Goal: Task Accomplishment & Management: Use online tool/utility

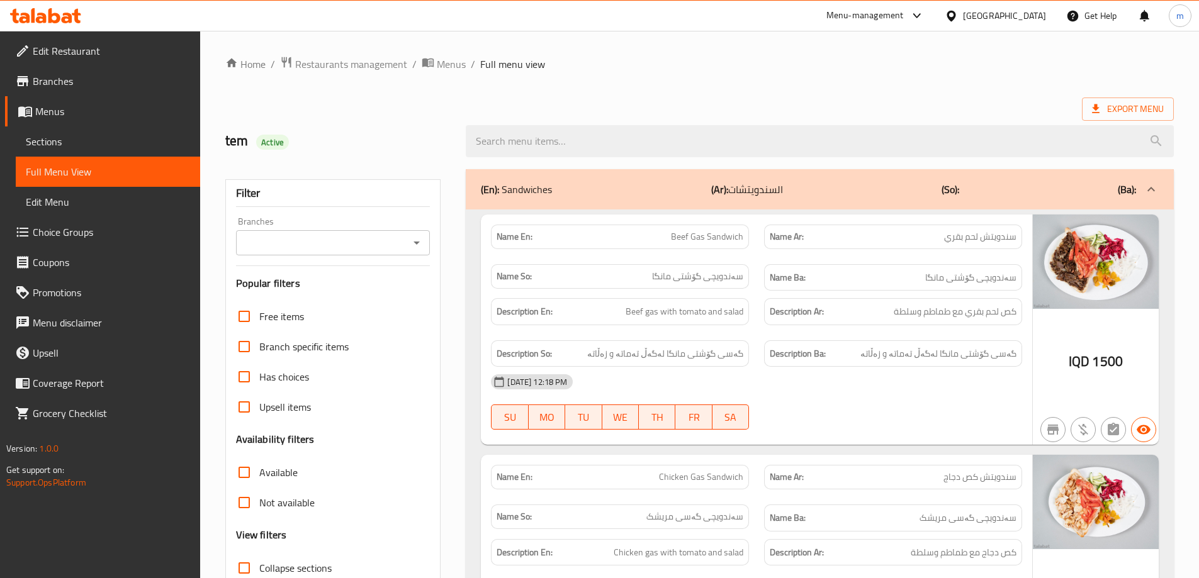
click at [67, 14] on icon at bounding box center [67, 18] width 11 height 11
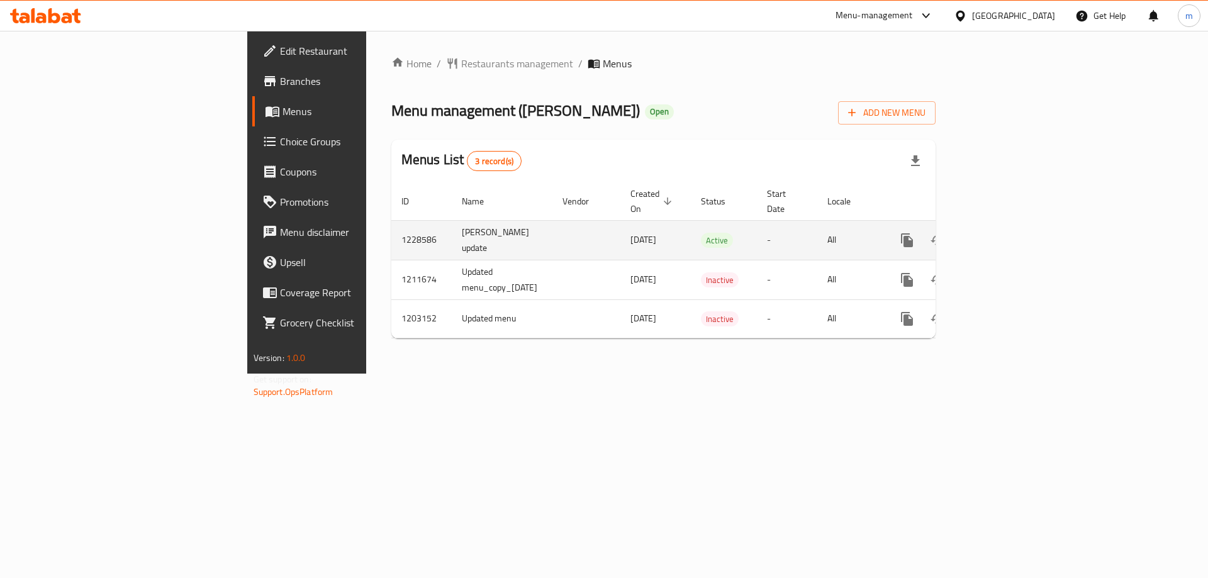
click at [1023, 223] on td "enhanced table" at bounding box center [952, 240] width 141 height 40
click at [1006, 233] on icon "enhanced table" at bounding box center [997, 240] width 15 height 15
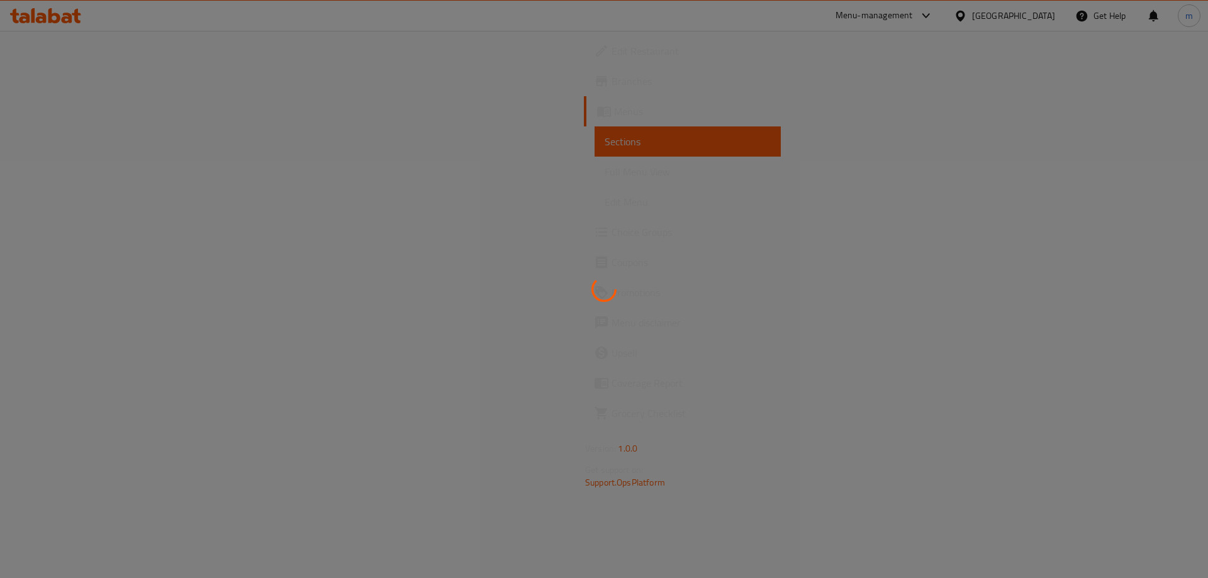
click at [122, 169] on div at bounding box center [604, 289] width 1208 height 578
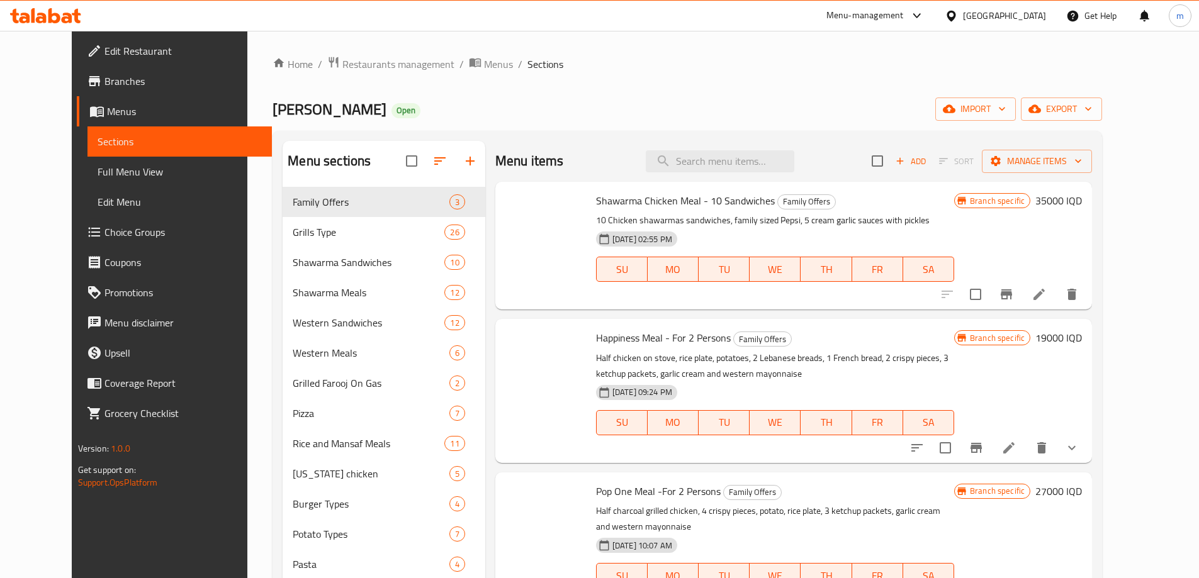
click at [122, 169] on span "Full Menu View" at bounding box center [180, 171] width 164 height 15
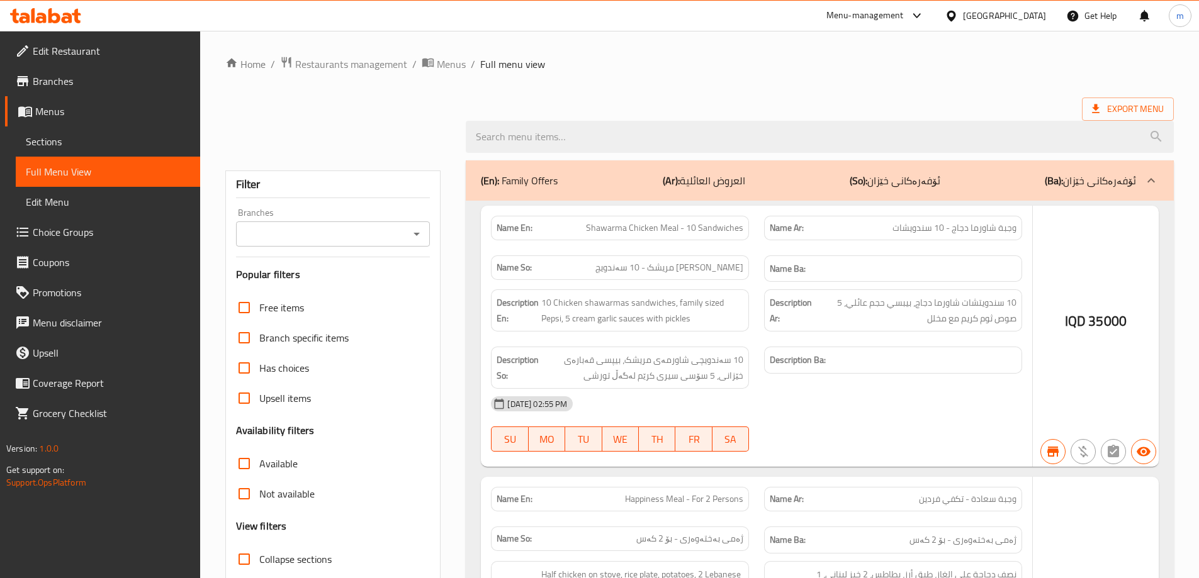
click at [68, 175] on span "Full Menu View" at bounding box center [108, 171] width 164 height 15
click at [422, 234] on div at bounding box center [416, 234] width 16 height 18
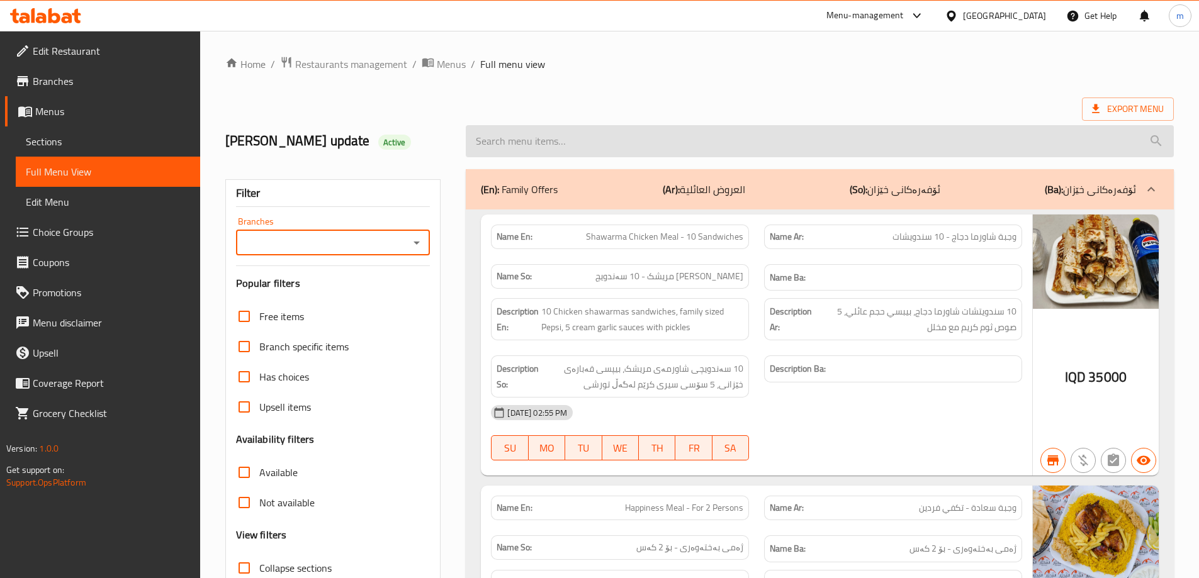
click at [513, 146] on input "search" at bounding box center [820, 141] width 708 height 32
paste input "Liver Sandwich"
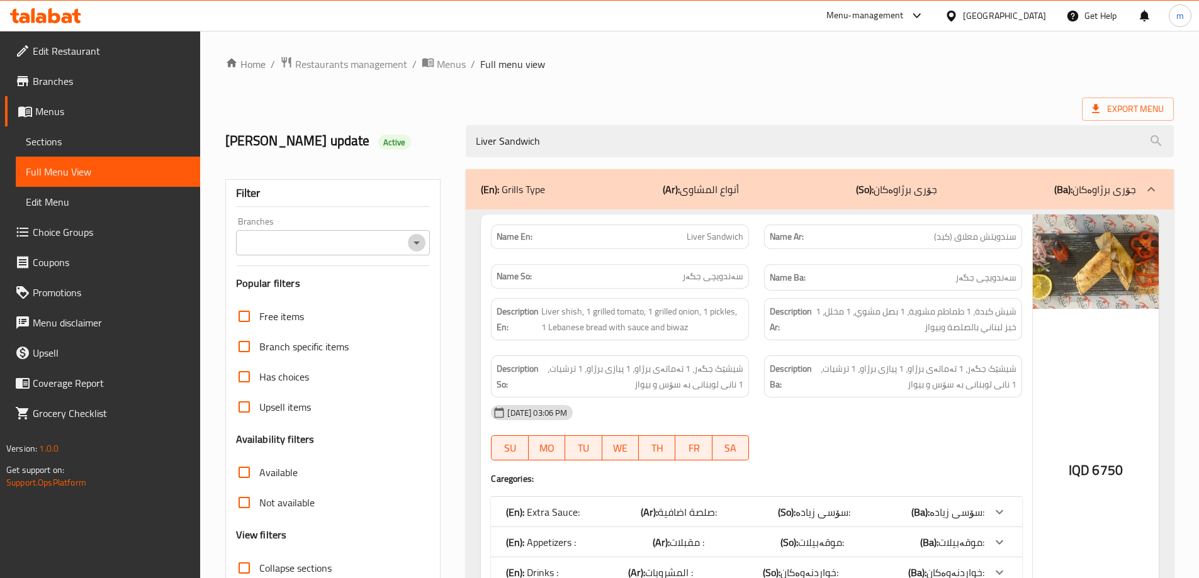
click at [417, 245] on icon "Open" at bounding box center [416, 242] width 15 height 15
type input "Liver Sandwich"
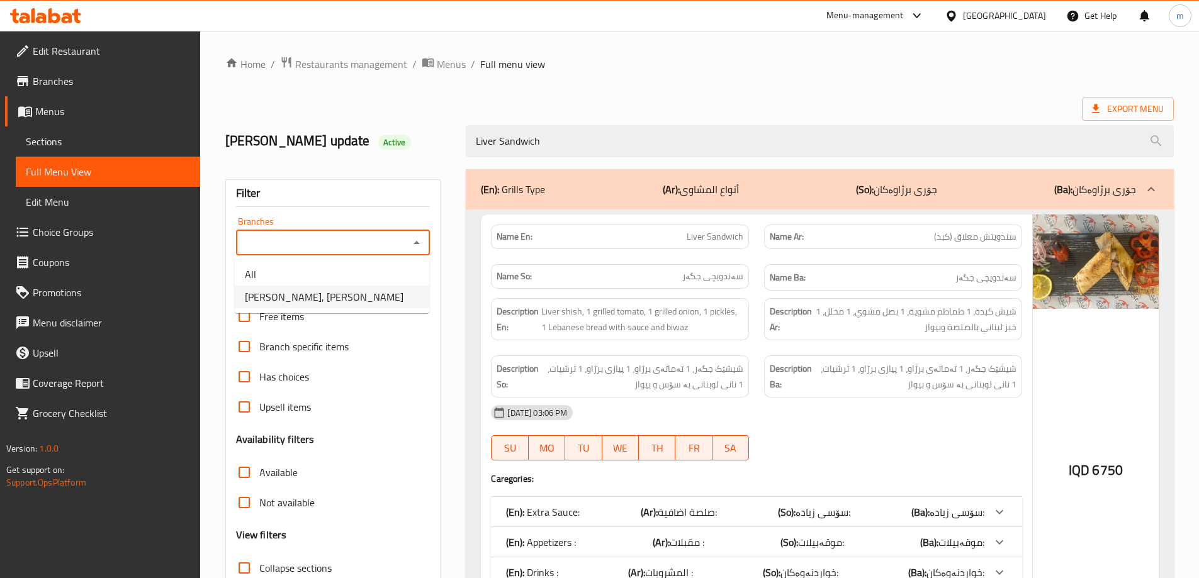
click at [354, 301] on span "Dhaif Almukhtar, Bakhtiary" at bounding box center [324, 296] width 159 height 15
type input "Dhaif Almukhtar, Bakhtiary"
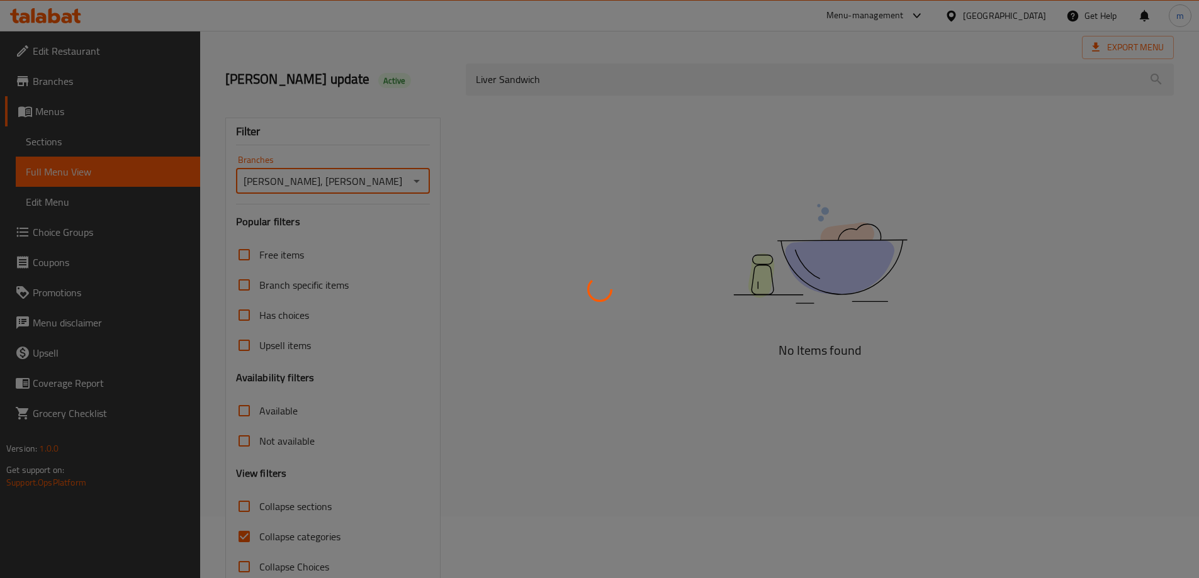
scroll to position [91, 0]
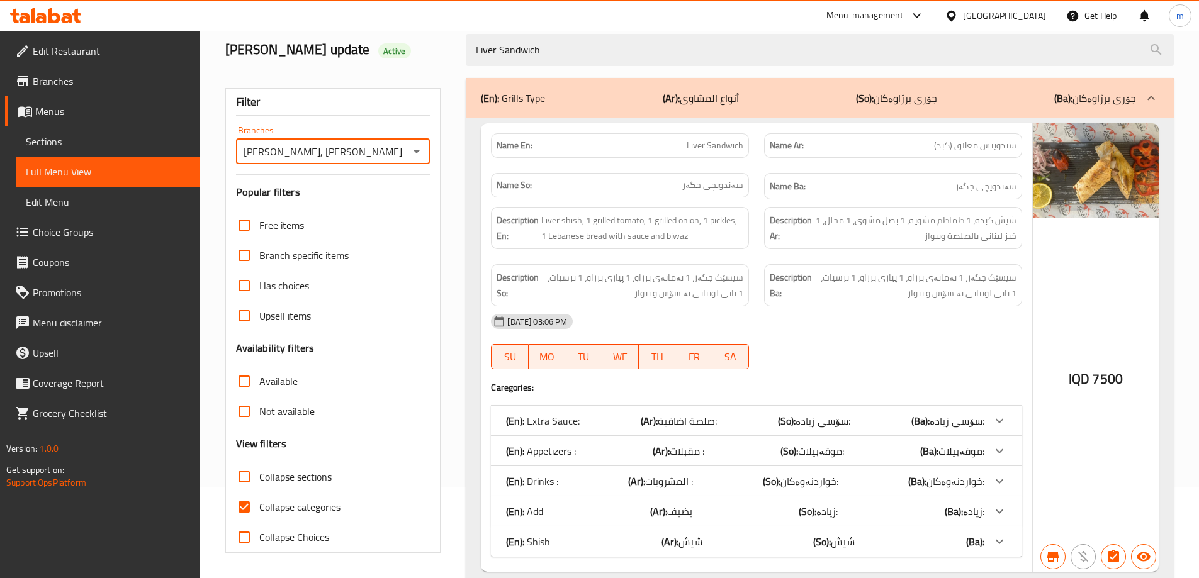
click at [286, 502] on span "Collapse categories" at bounding box center [299, 507] width 81 height 15
click at [259, 502] on input "Collapse categories" at bounding box center [244, 507] width 30 height 30
checkbox input "false"
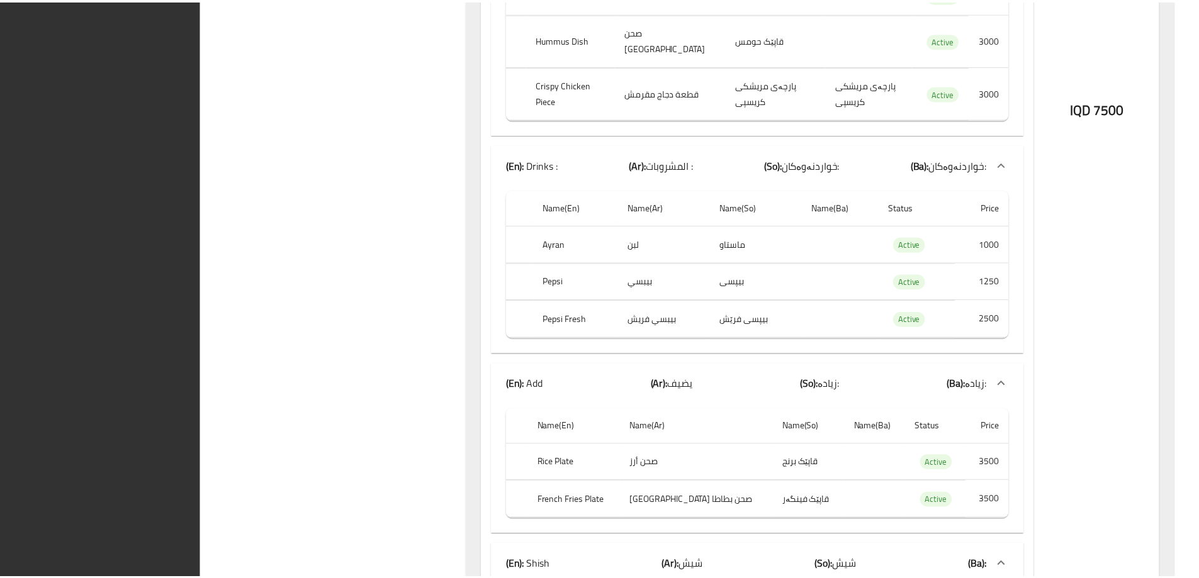
scroll to position [1173, 0]
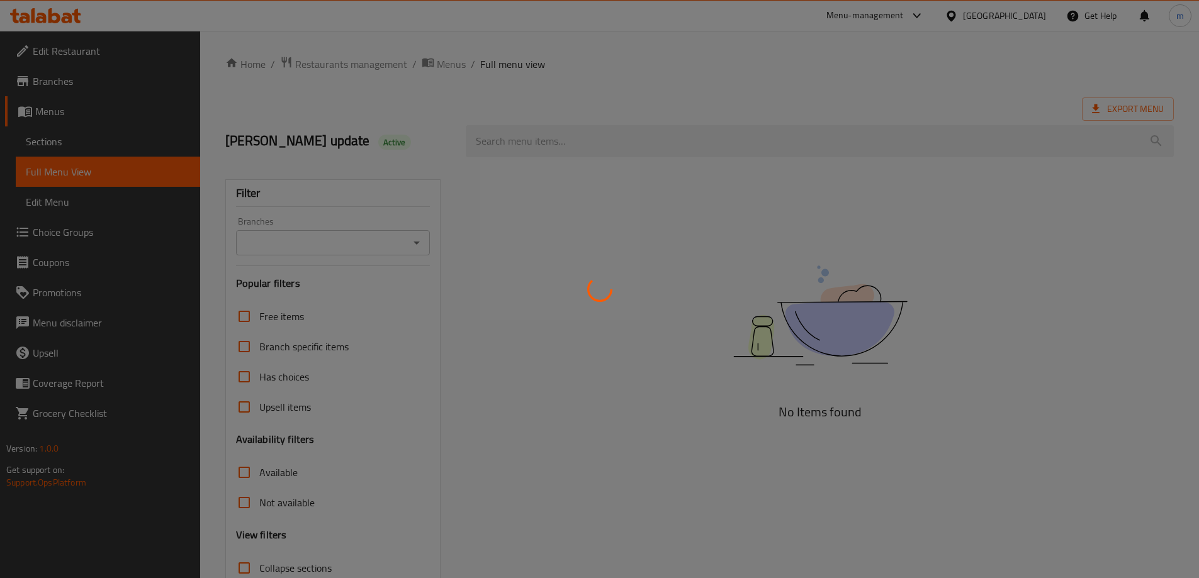
click at [579, 147] on div at bounding box center [599, 289] width 1199 height 578
click at [558, 142] on div at bounding box center [599, 289] width 1199 height 578
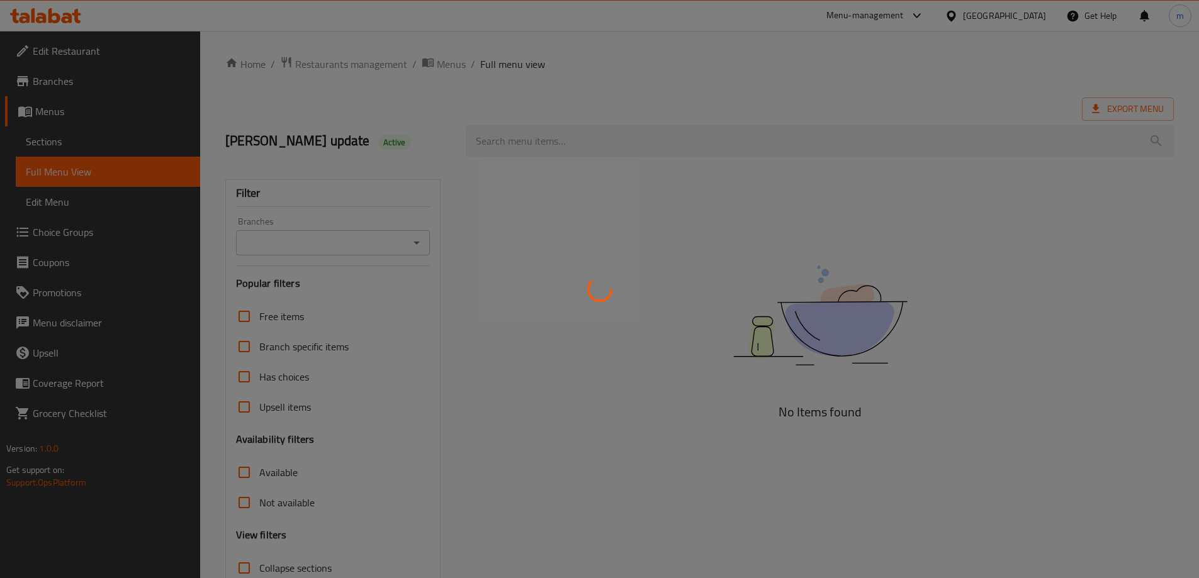
click at [558, 142] on div at bounding box center [599, 289] width 1199 height 578
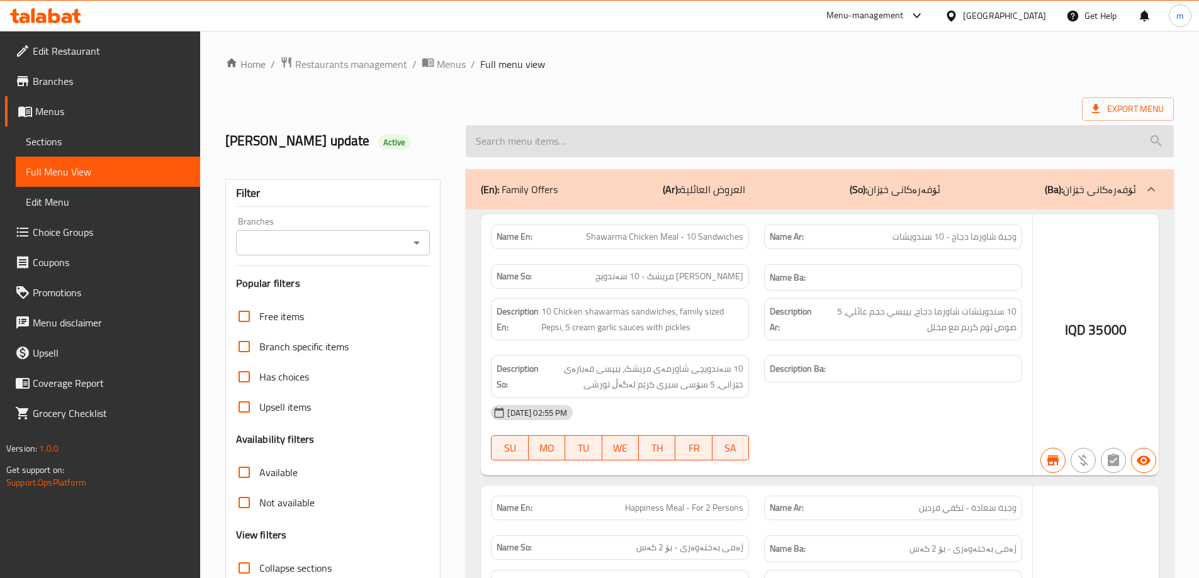
click at [599, 140] on input "search" at bounding box center [820, 141] width 708 height 32
paste input "Shish Liver"
click at [599, 140] on input "Shish Liver" at bounding box center [820, 141] width 708 height 32
click at [574, 141] on input "Shish Liver" at bounding box center [820, 141] width 708 height 32
click at [563, 141] on input "Shish Liver" at bounding box center [820, 141] width 708 height 32
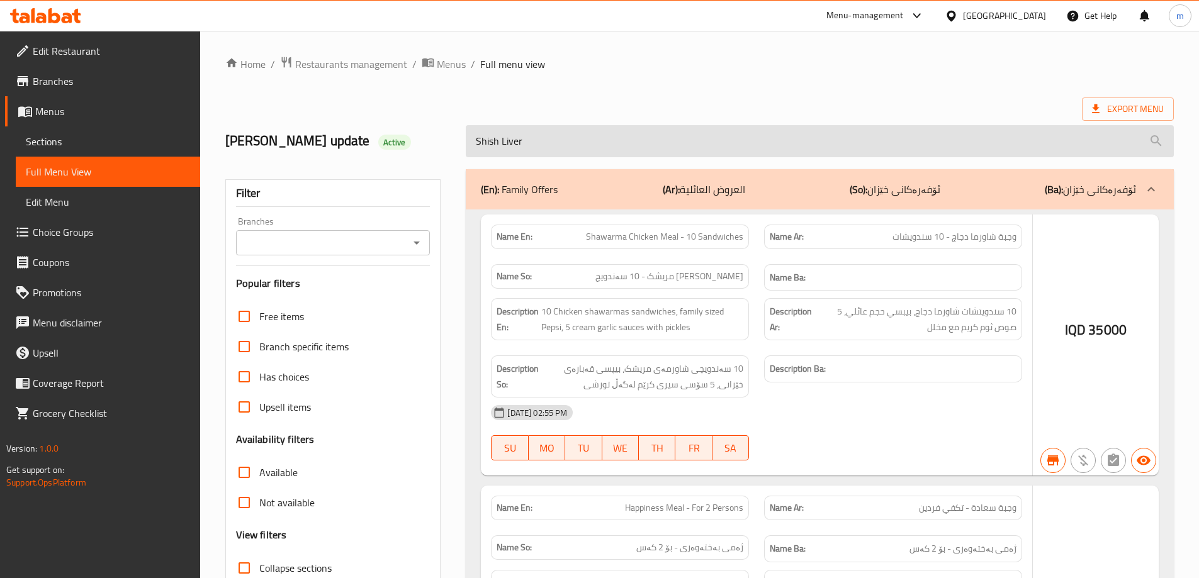
click at [563, 141] on input "Shish Liver" at bounding box center [820, 141] width 708 height 32
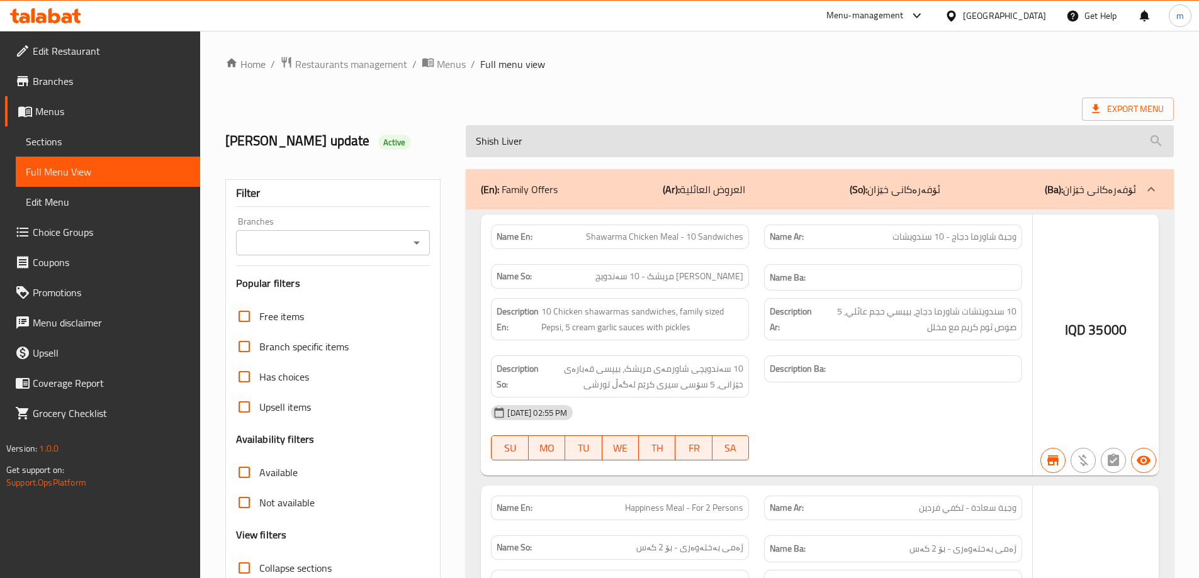
click at [563, 141] on input "Shish Liver" at bounding box center [820, 141] width 708 height 32
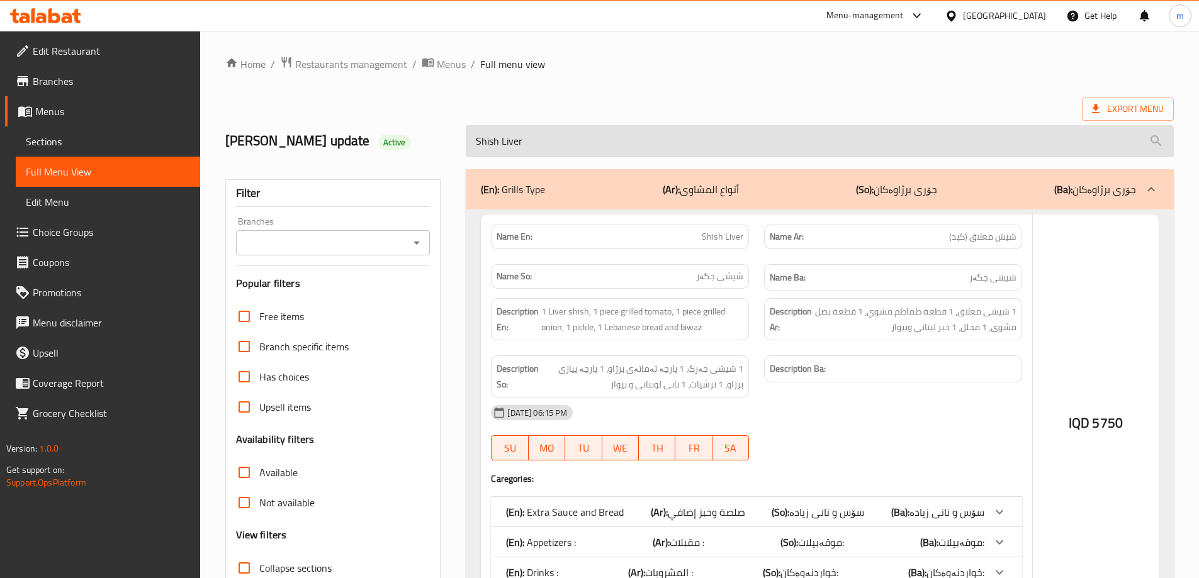
click at [563, 141] on input "Shish Liver" at bounding box center [820, 141] width 708 height 32
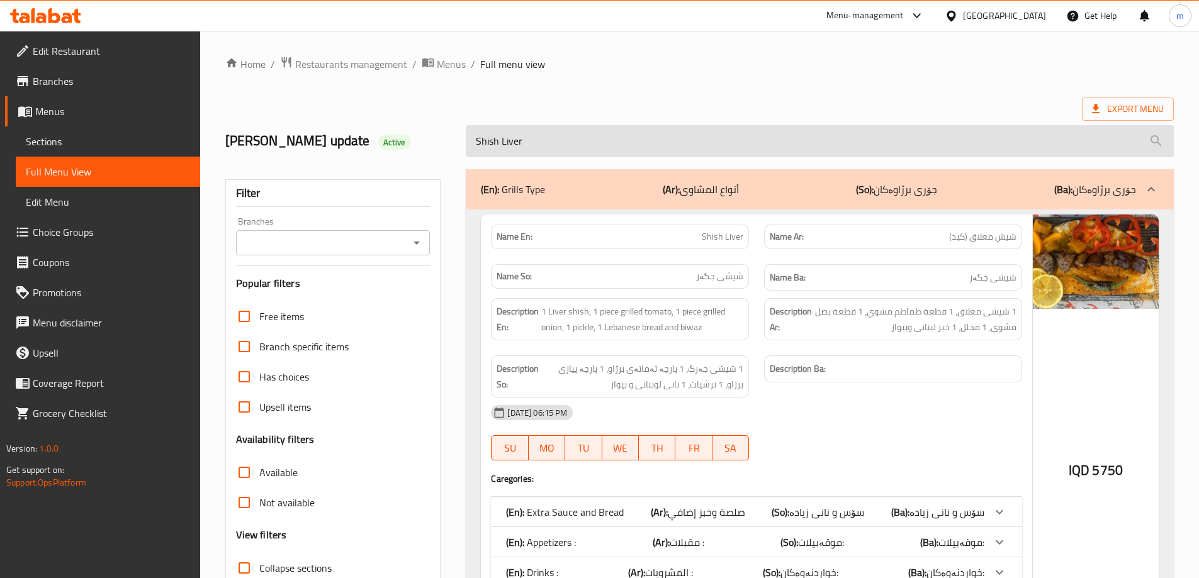
paste input "search"
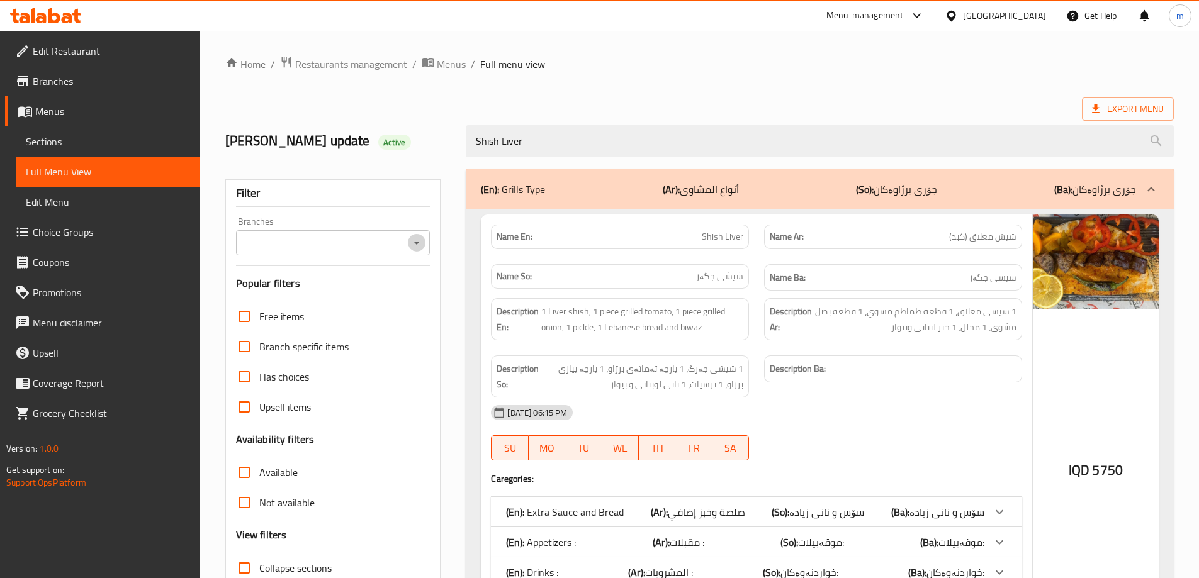
drag, startPoint x: 415, startPoint y: 238, endPoint x: 412, endPoint y: 255, distance: 17.3
click at [415, 242] on icon "Open" at bounding box center [416, 242] width 15 height 15
type input "Shish Liver"
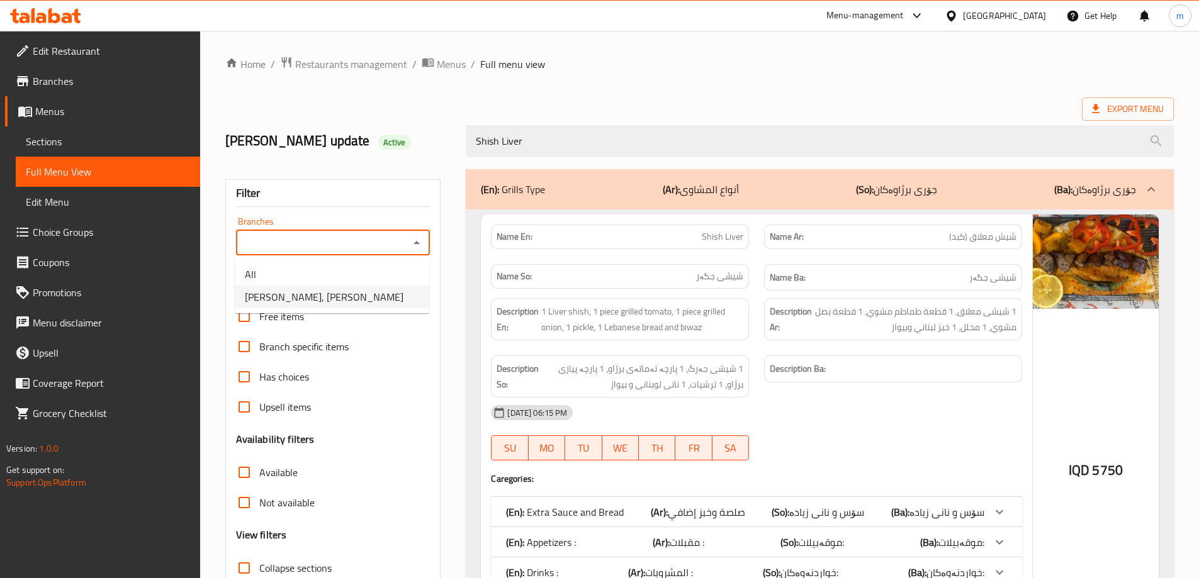
click at [367, 298] on li "Dhaif Almukhtar, Bakhtiary" at bounding box center [332, 297] width 194 height 23
type input "Dhaif Almukhtar, Bakhtiary"
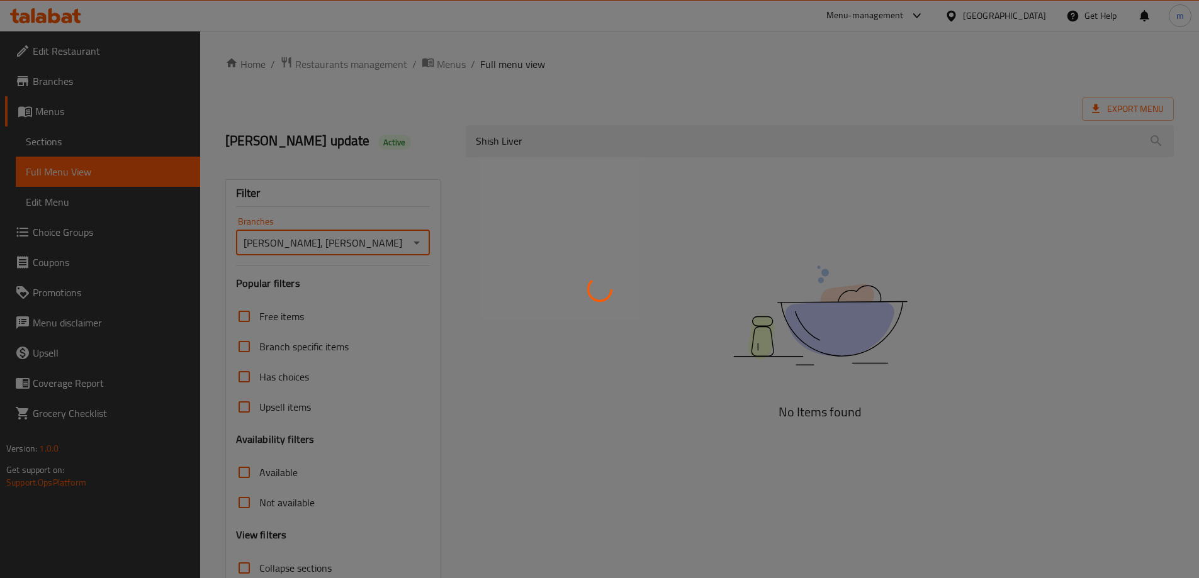
scroll to position [91, 0]
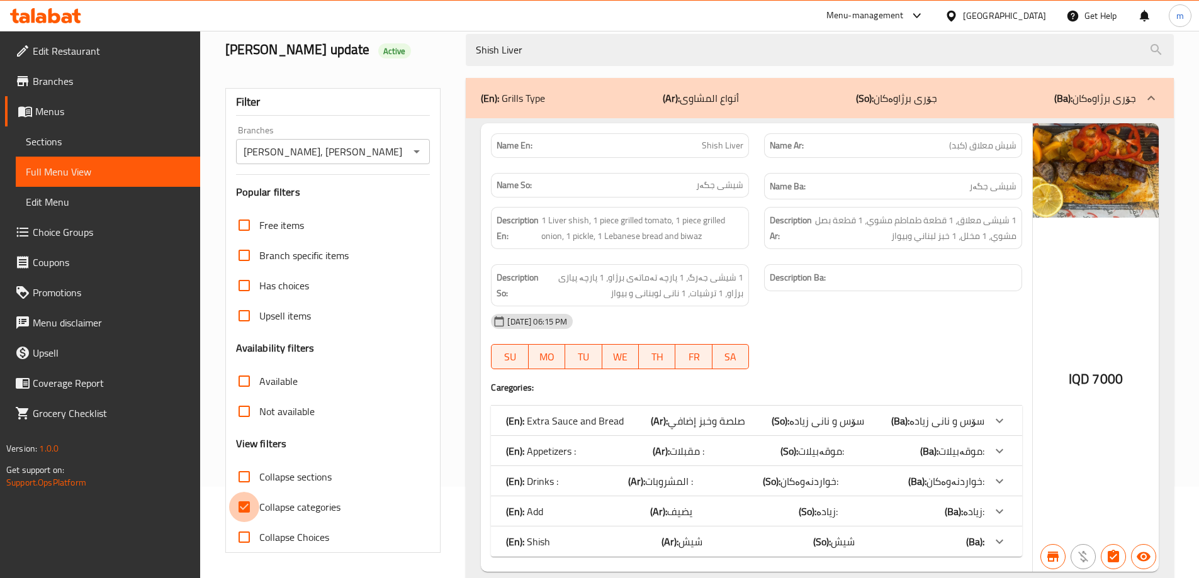
click at [244, 507] on input "Collapse categories" at bounding box center [244, 507] width 30 height 30
checkbox input "false"
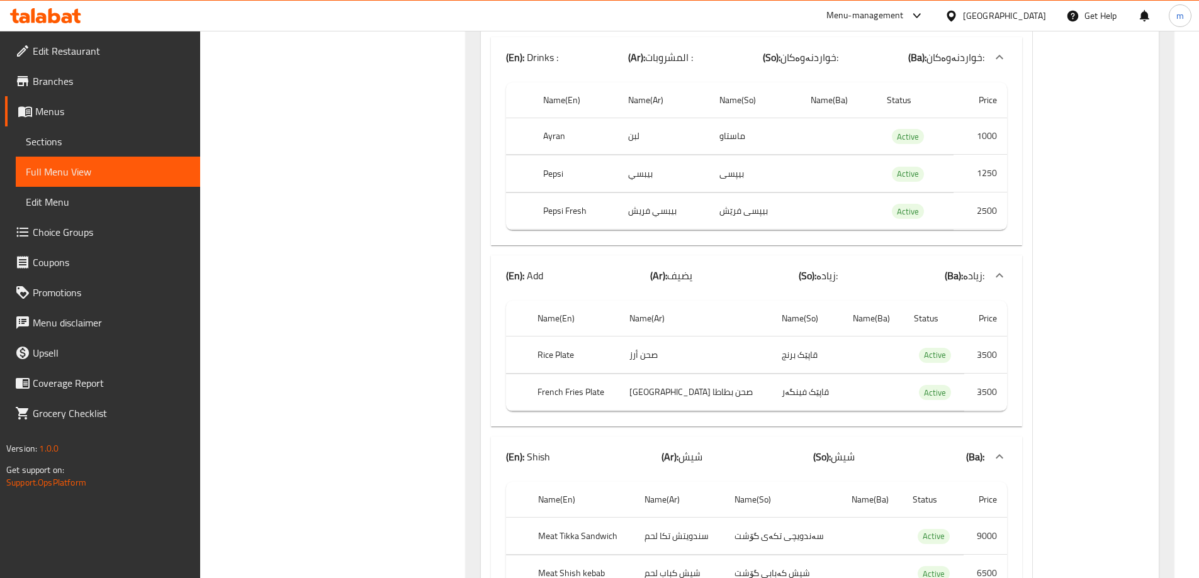
scroll to position [958, 0]
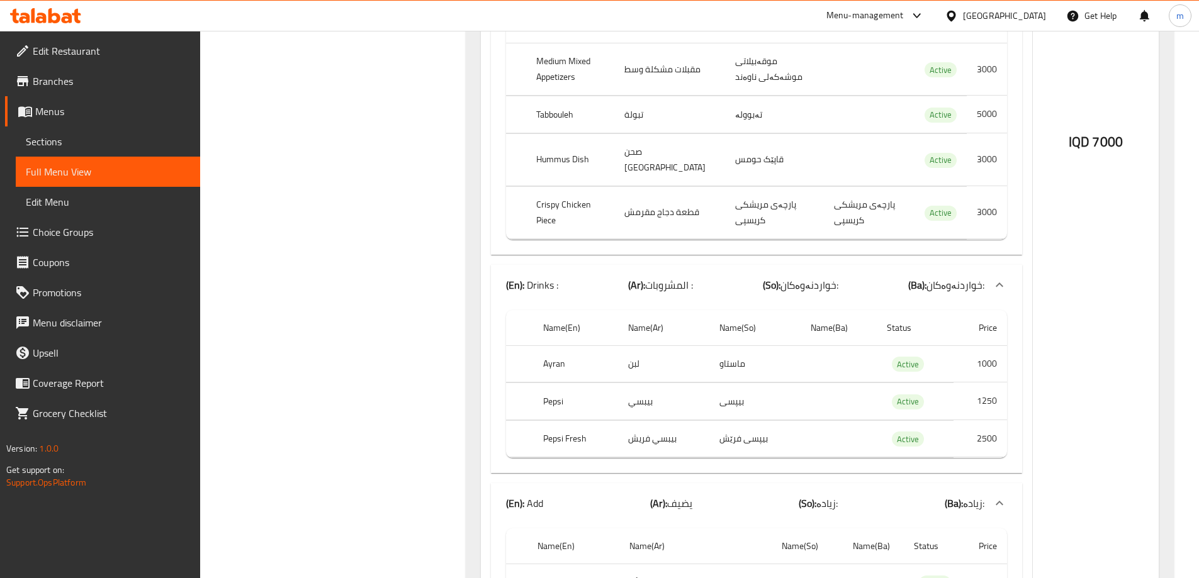
click at [74, 16] on icon at bounding box center [45, 15] width 71 height 15
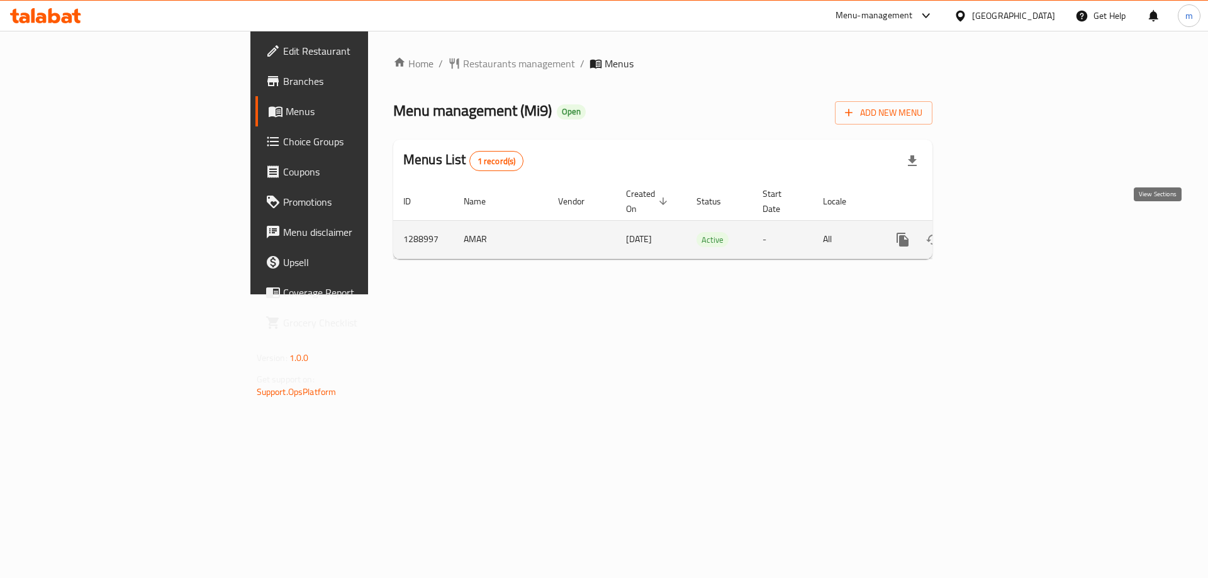
click at [1001, 232] on icon "enhanced table" at bounding box center [993, 239] width 15 height 15
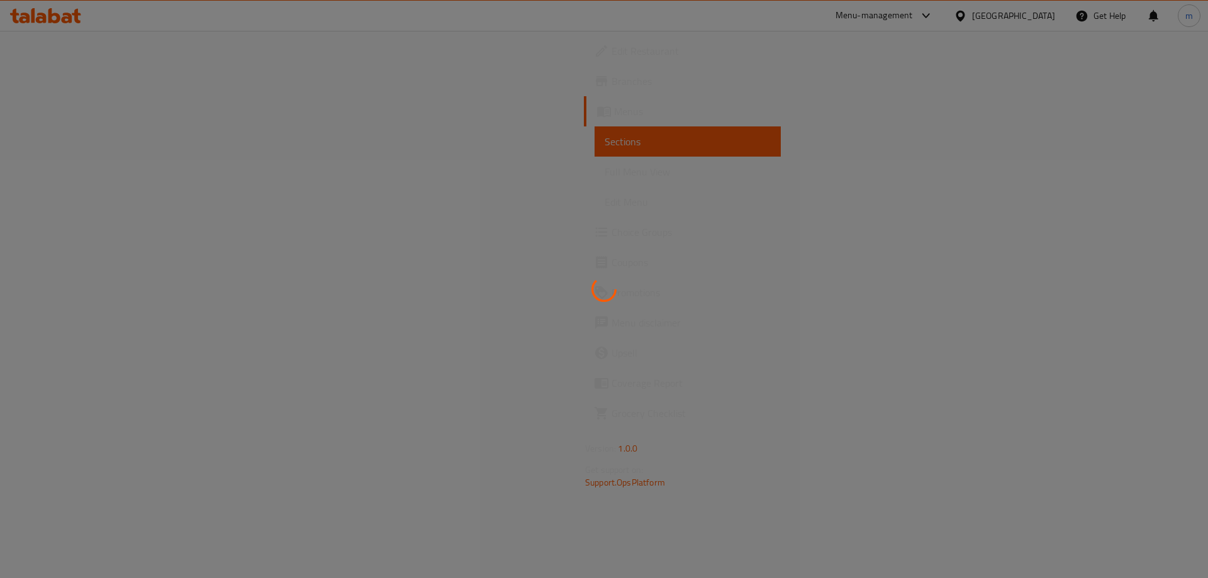
click at [76, 163] on div at bounding box center [604, 289] width 1208 height 578
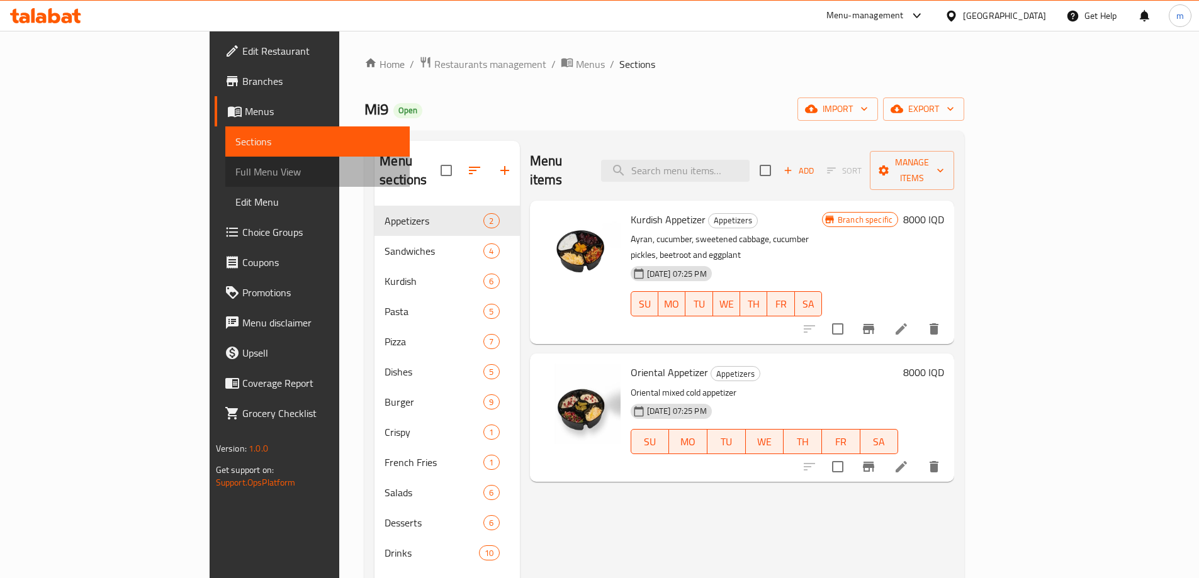
click at [235, 164] on span "Full Menu View" at bounding box center [317, 171] width 164 height 15
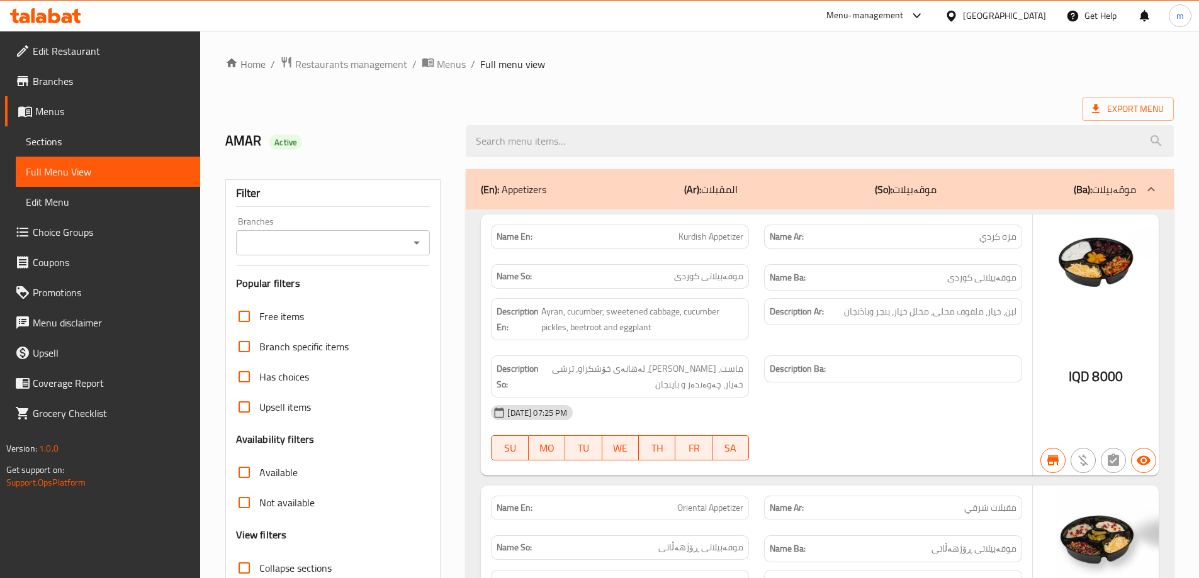
drag, startPoint x: 419, startPoint y: 244, endPoint x: 407, endPoint y: 254, distance: 15.7
click at [418, 244] on icon "Open" at bounding box center [416, 242] width 15 height 15
drag, startPoint x: 371, startPoint y: 289, endPoint x: 369, endPoint y: 305, distance: 16.6
click at [371, 289] on li "Mi9, Nawroz" at bounding box center [332, 297] width 194 height 23
type input "Mi9, Nawroz"
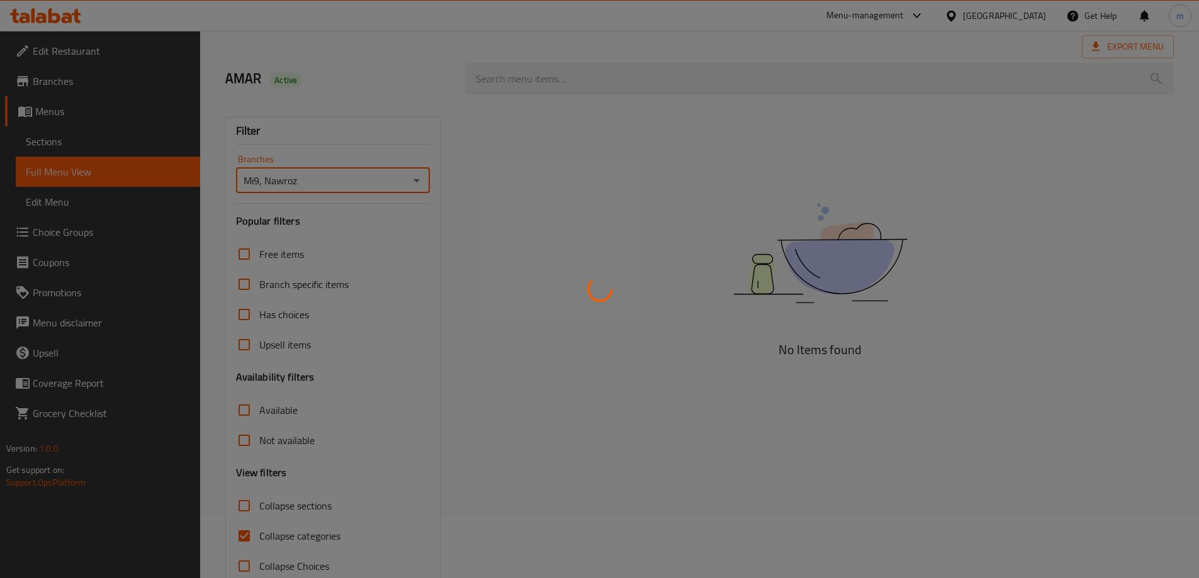
scroll to position [91, 0]
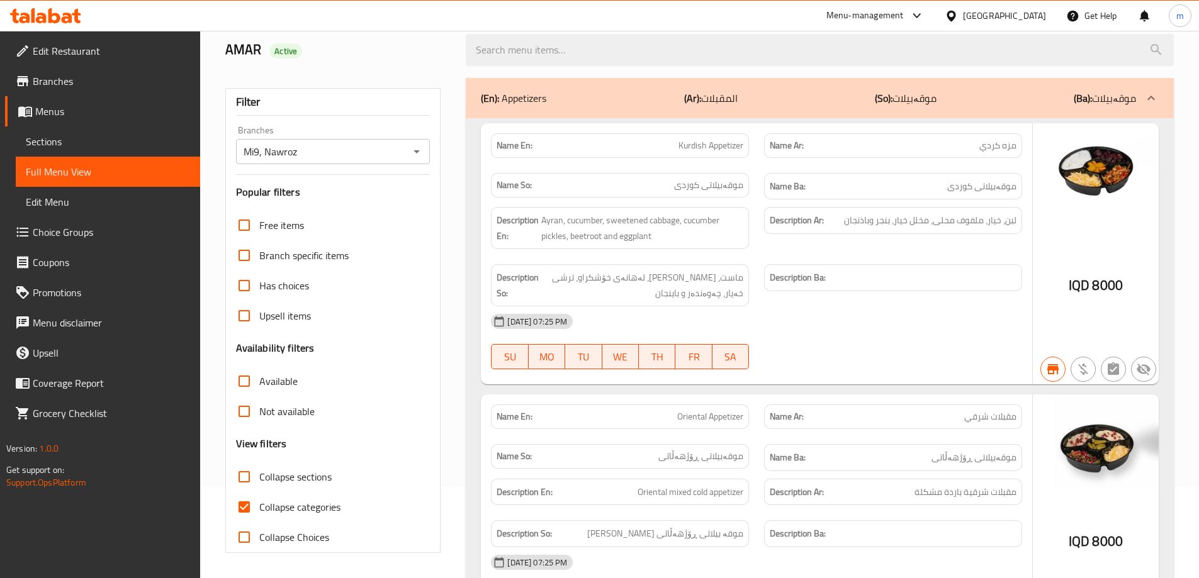
click at [313, 510] on span "Collapse categories" at bounding box center [299, 507] width 81 height 15
click at [259, 510] on input "Collapse categories" at bounding box center [244, 507] width 30 height 30
checkbox input "false"
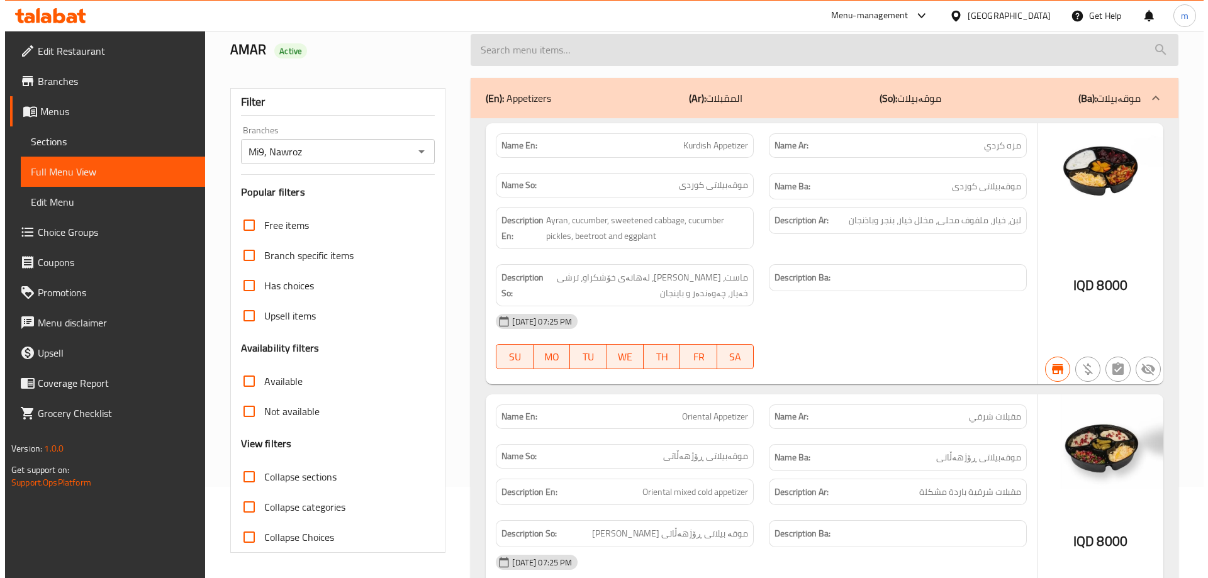
scroll to position [0, 0]
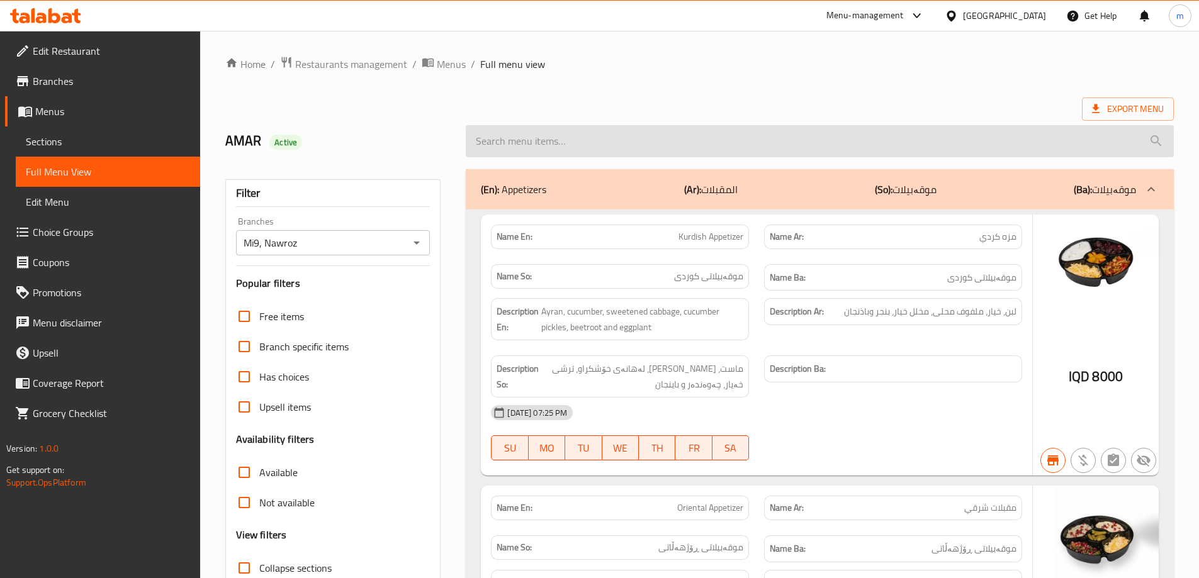
click at [582, 138] on input "search" at bounding box center [820, 141] width 708 height 32
paste input "Zucchini With Yogurt"
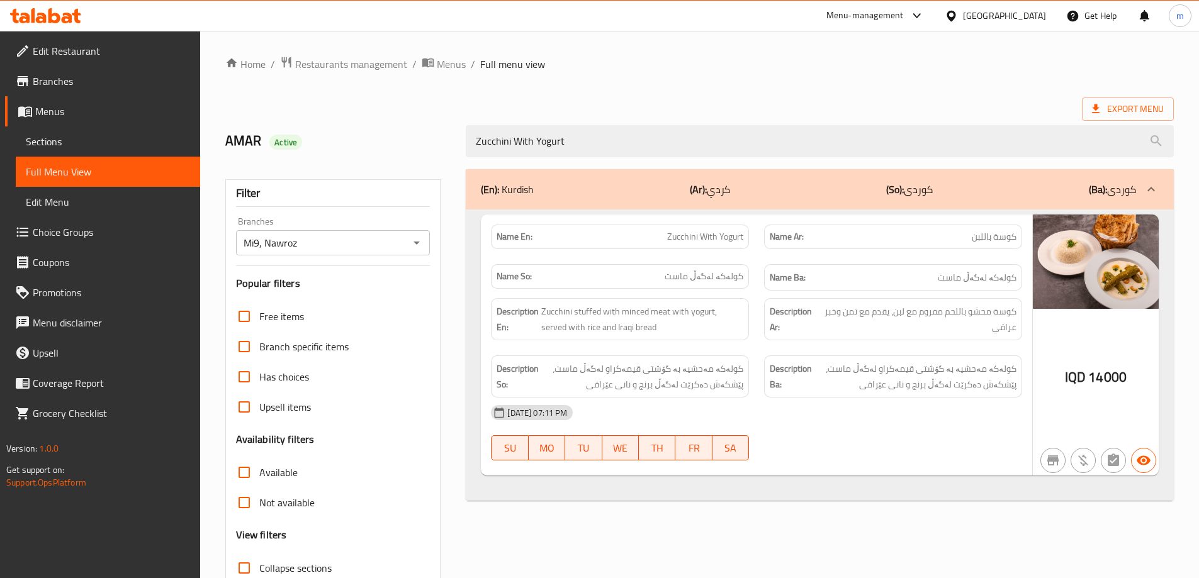
type input "Zucchini With Yogurt"
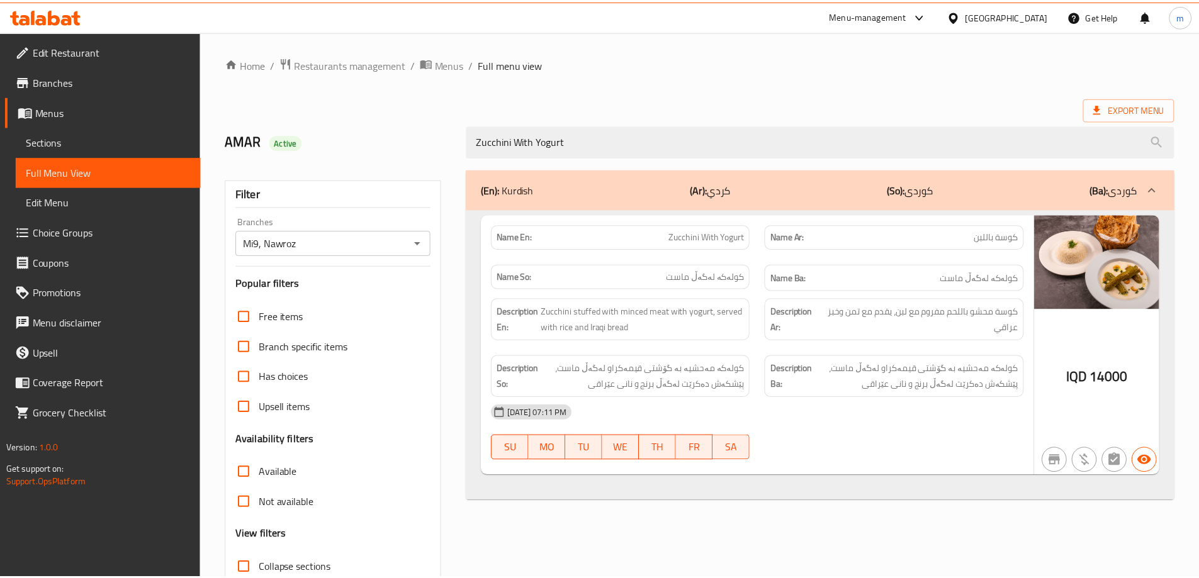
scroll to position [91, 0]
